Goal: Task Accomplishment & Management: Use online tool/utility

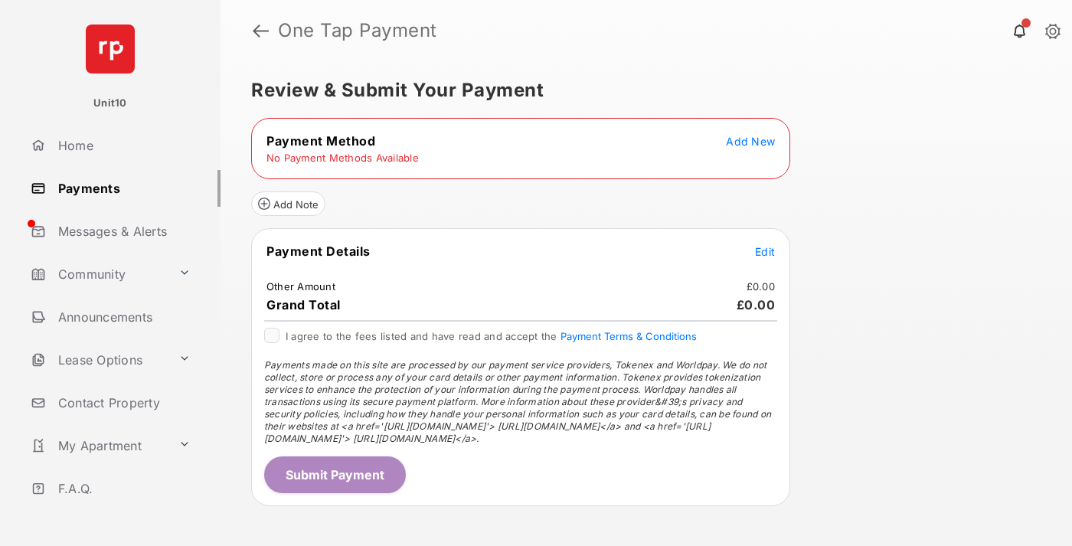
click at [751, 141] on span "Add New" at bounding box center [750, 141] width 49 height 13
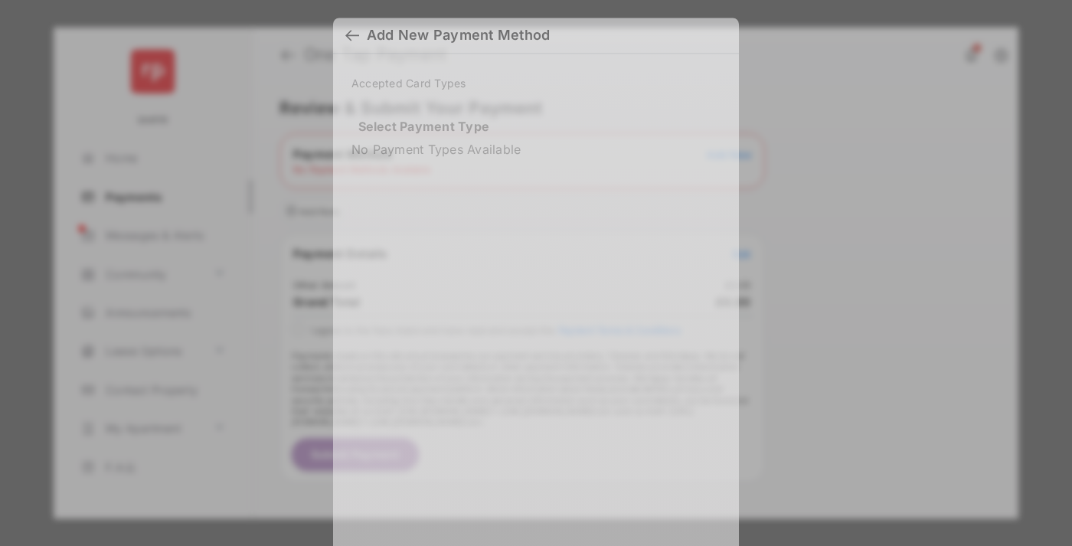
scroll to position [13, 0]
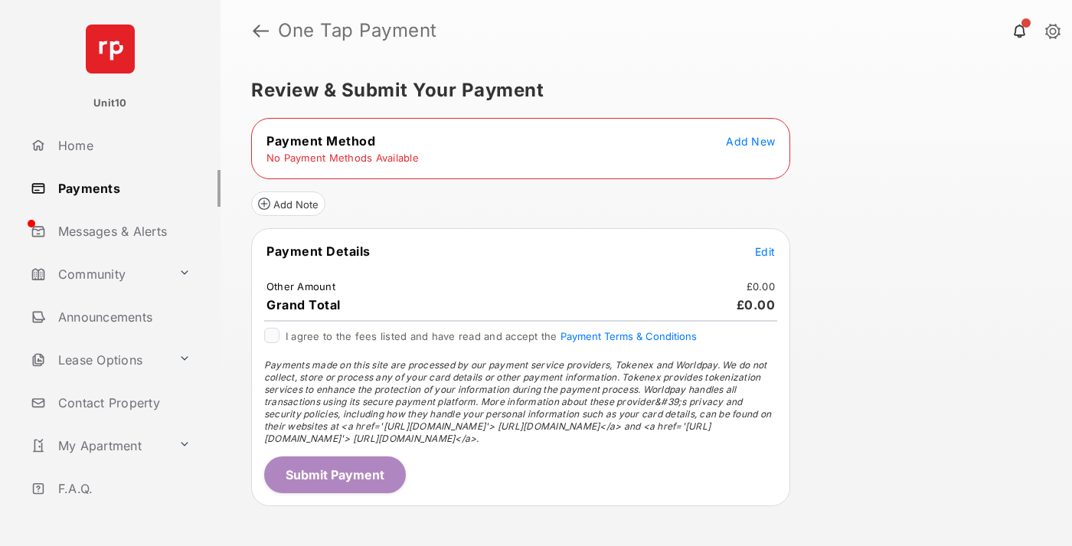
click at [751, 141] on span "Add New" at bounding box center [750, 141] width 49 height 13
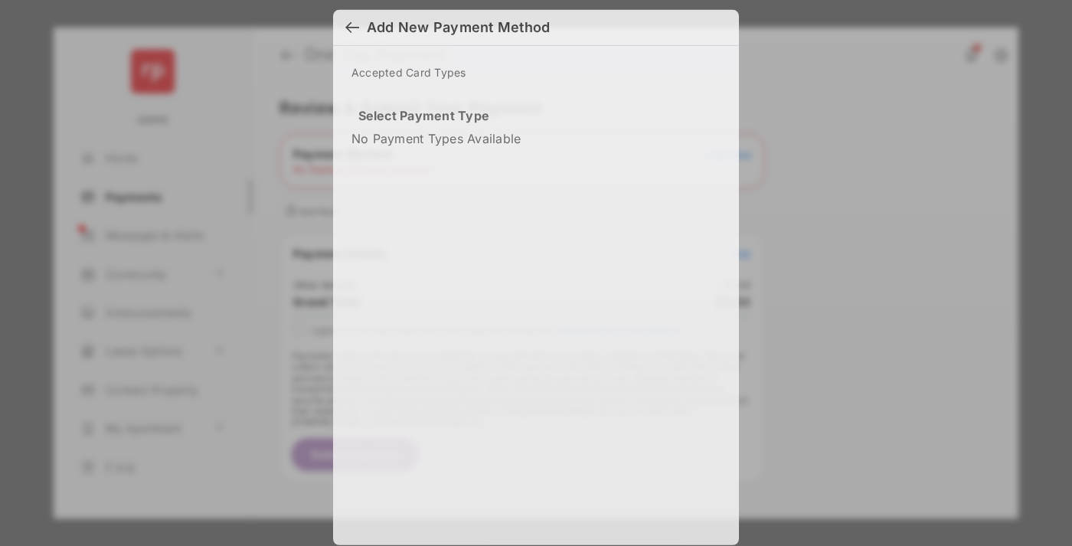
scroll to position [11, 0]
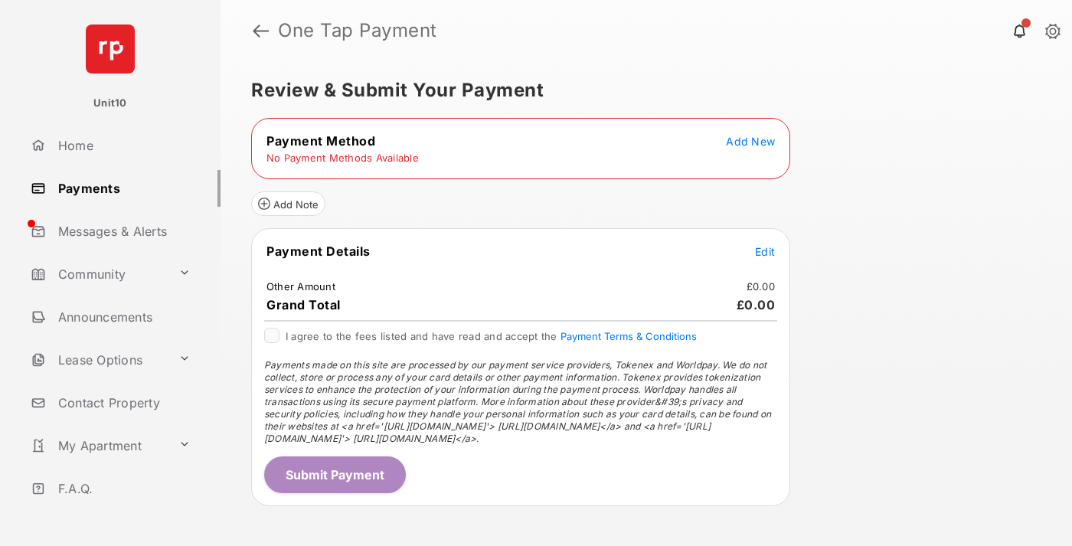
click at [751, 141] on span "Add New" at bounding box center [750, 141] width 49 height 13
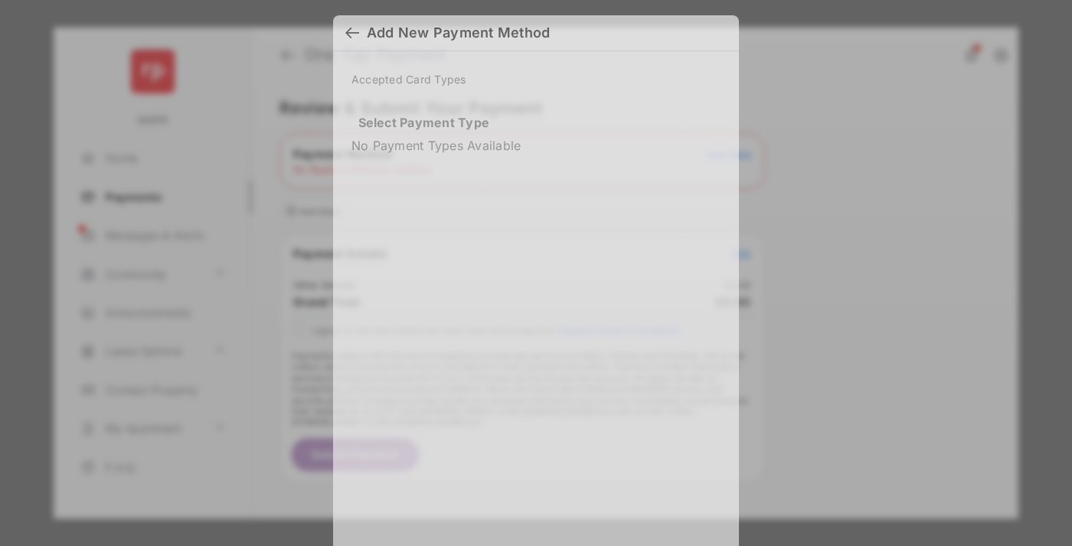
scroll to position [11, 0]
